Goal: Information Seeking & Learning: Check status

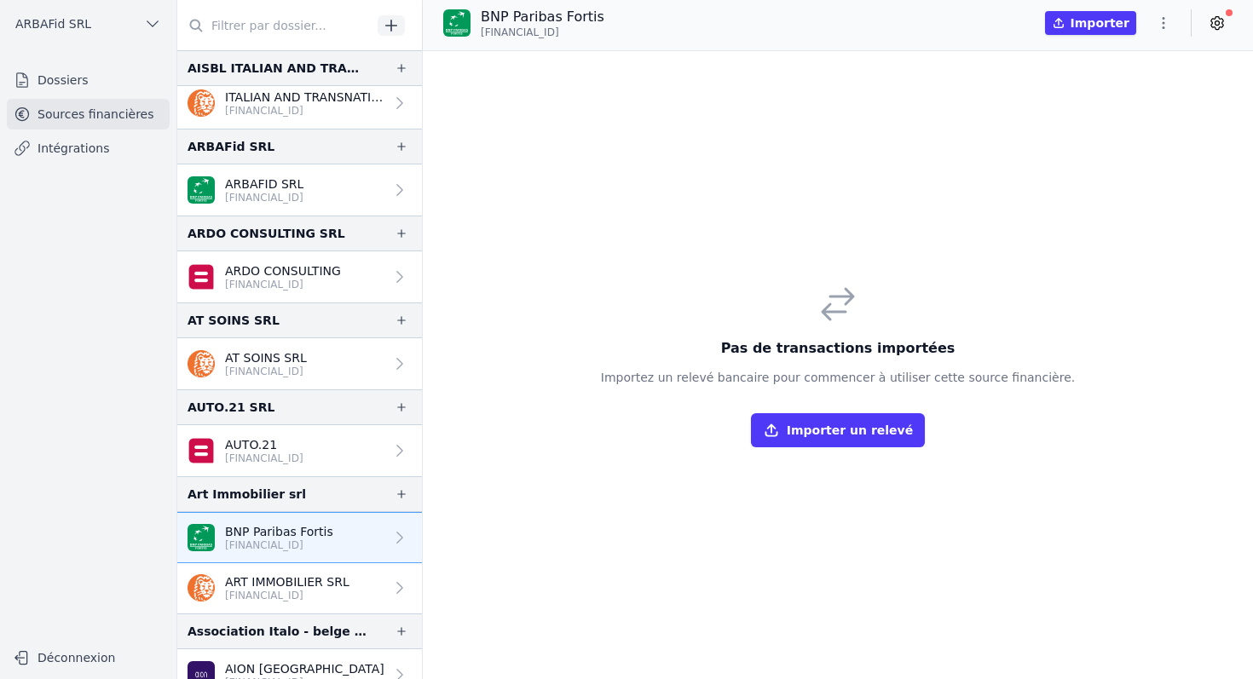
scroll to position [134, 0]
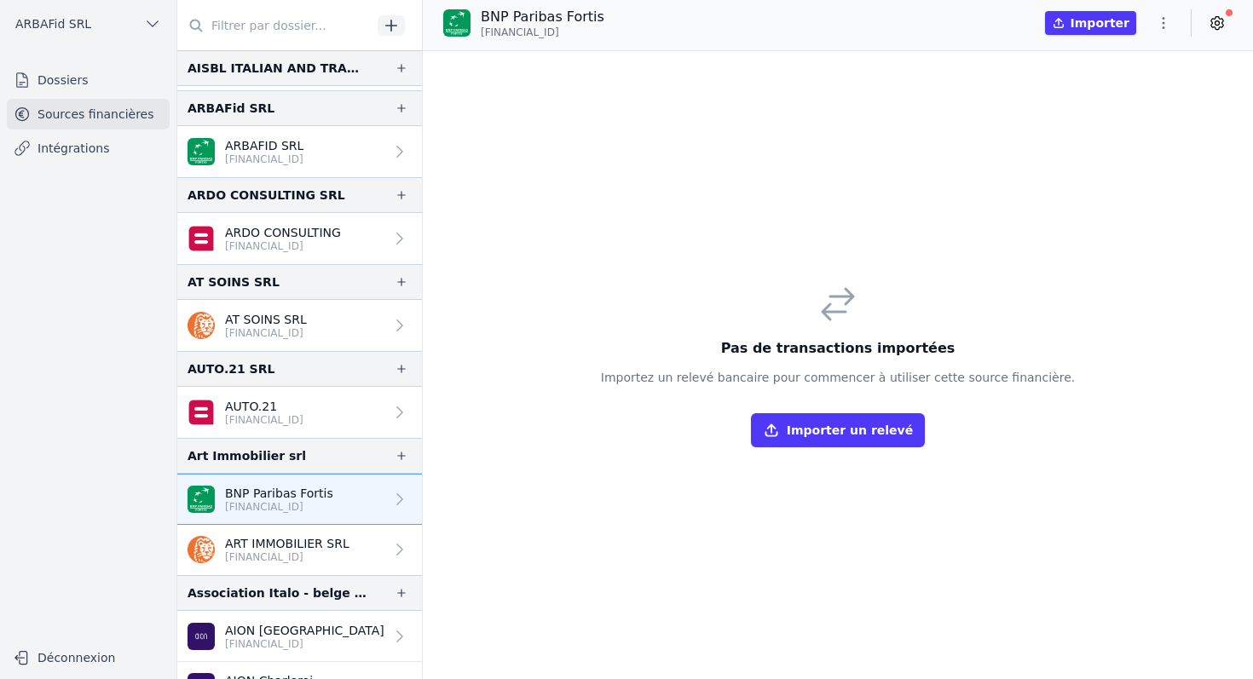
click at [257, 397] on link "AUTO.21 [FINANCIAL_ID]" at bounding box center [299, 412] width 245 height 51
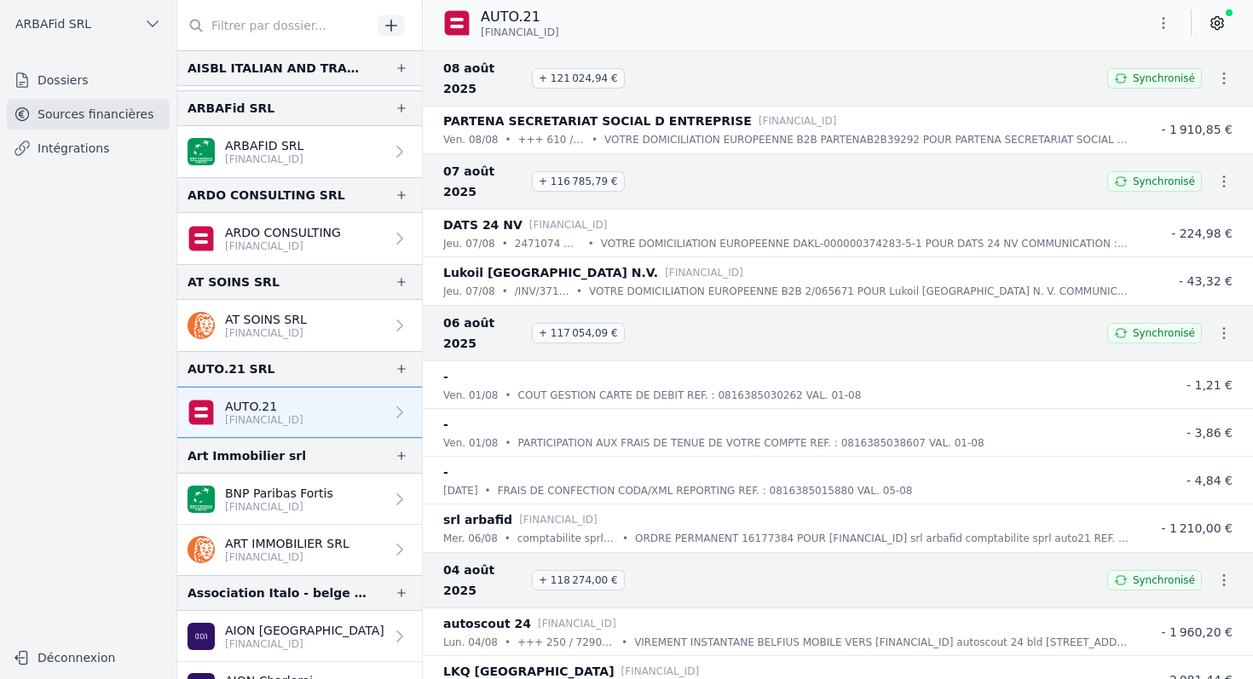
scroll to position [246, 0]
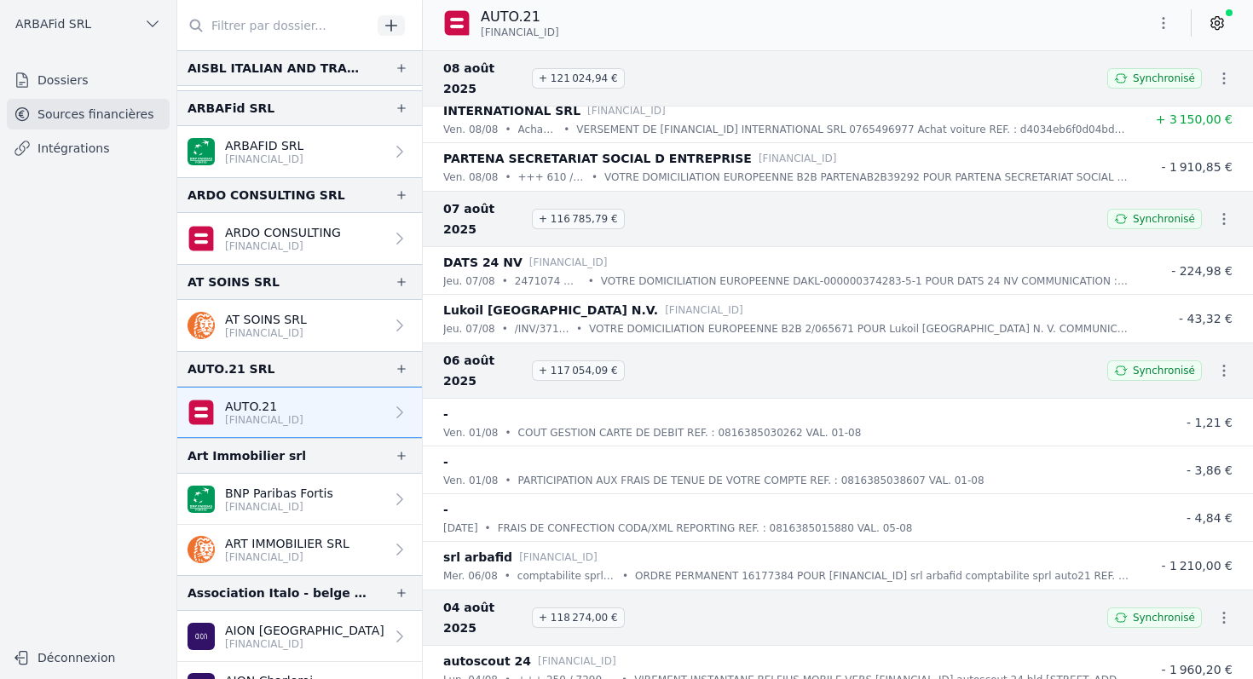
click at [460, 424] on p "ven. 01/08" at bounding box center [470, 432] width 55 height 17
click at [1206, 416] on span "- 1,21 €" at bounding box center [1209, 423] width 46 height 14
click at [568, 472] on p "PARTICIPATION AUX FRAIS DE TENUE DE VOTRE COMPTE REF. : 0816385038607 VAL. 01-08" at bounding box center [751, 480] width 466 height 17
click at [1217, 362] on icon "button" at bounding box center [1223, 370] width 17 height 17
click at [988, 395] on div at bounding box center [626, 339] width 1253 height 679
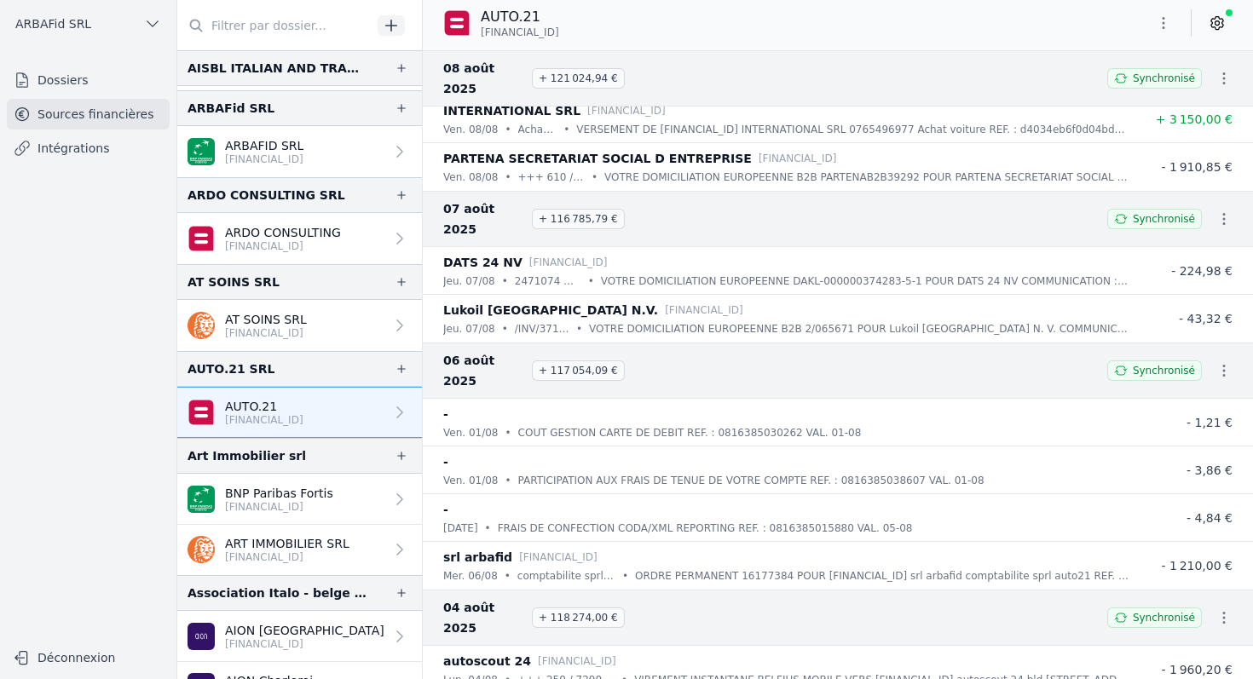
click at [808, 424] on p "COUT GESTION CARTE DE DEBIT REF. : 0816385030262 VAL. 01-08" at bounding box center [689, 432] width 343 height 17
click at [544, 424] on p "COUT GESTION CARTE DE DEBIT REF. : 0816385030262 VAL. 01-08" at bounding box center [689, 432] width 343 height 17
click at [1199, 416] on span "- 1,21 €" at bounding box center [1209, 423] width 46 height 14
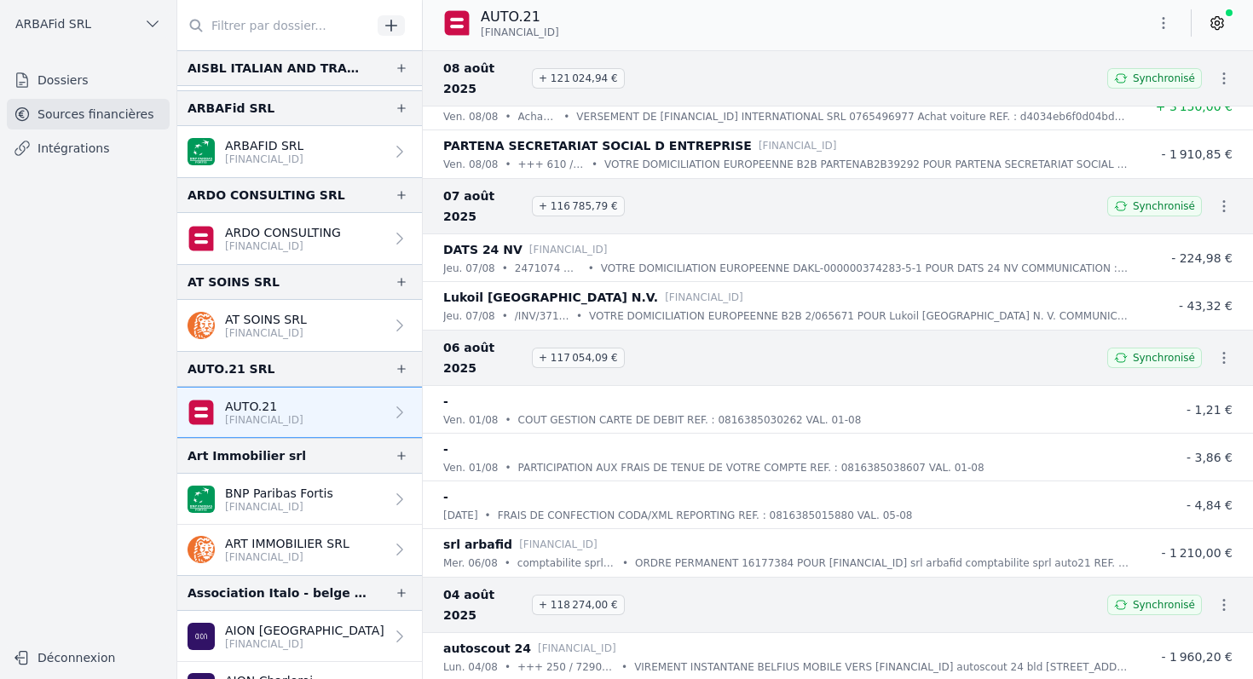
scroll to position [261, 0]
